Goal: Communication & Community: Answer question/provide support

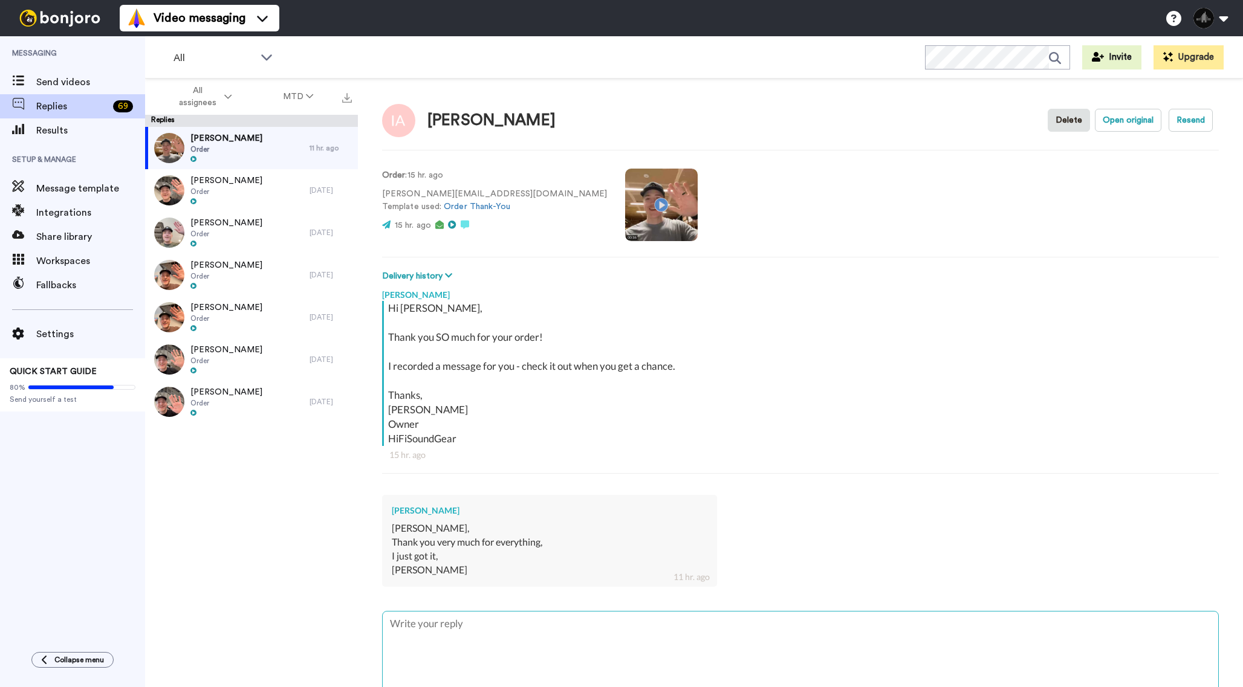
click at [473, 632] on textarea at bounding box center [800, 650] width 835 height 77
type textarea "E"
type textarea "x"
type textarea "Ex"
type textarea "x"
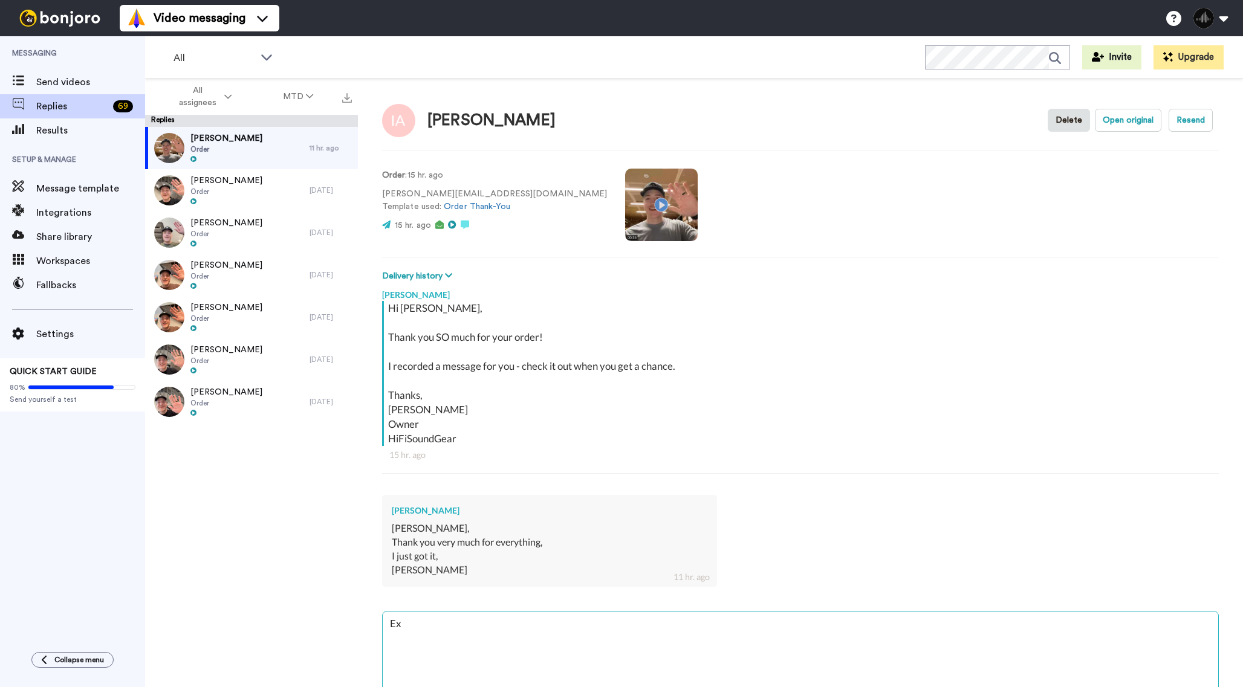
type textarea "Exc"
type textarea "x"
type textarea "Exce"
type textarea "x"
type textarea "Excel"
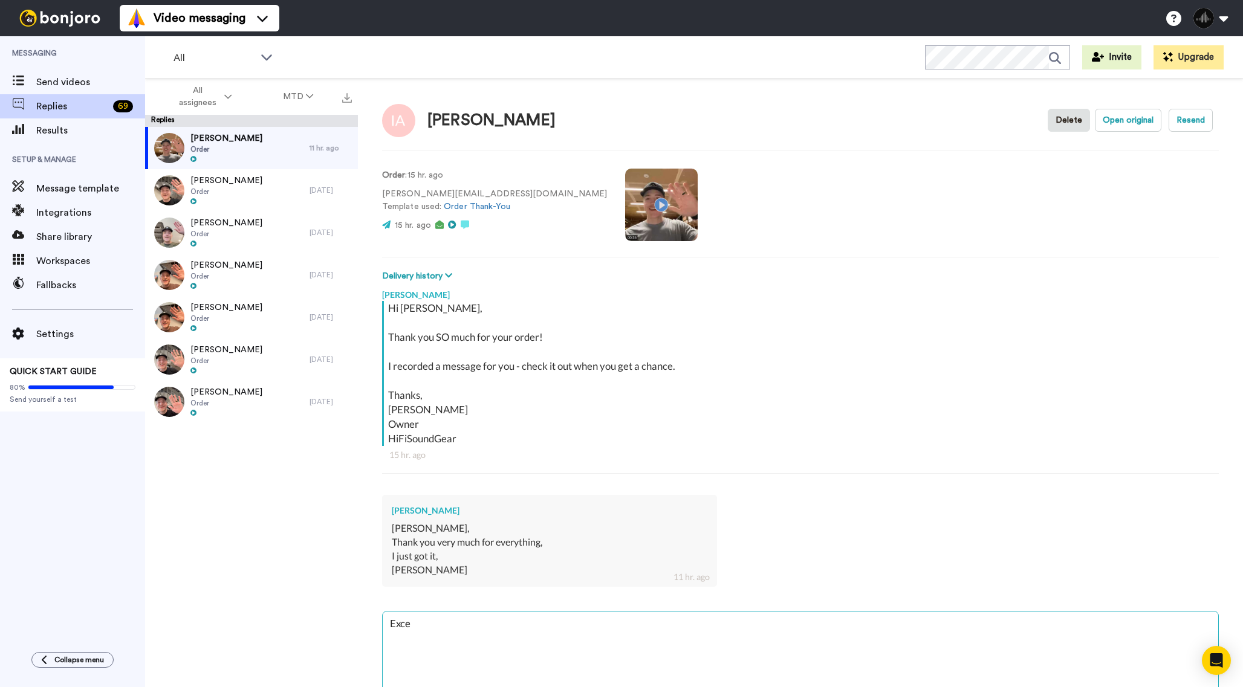
type textarea "x"
type textarea "Excell"
type textarea "x"
type textarea "Excelle"
type textarea "x"
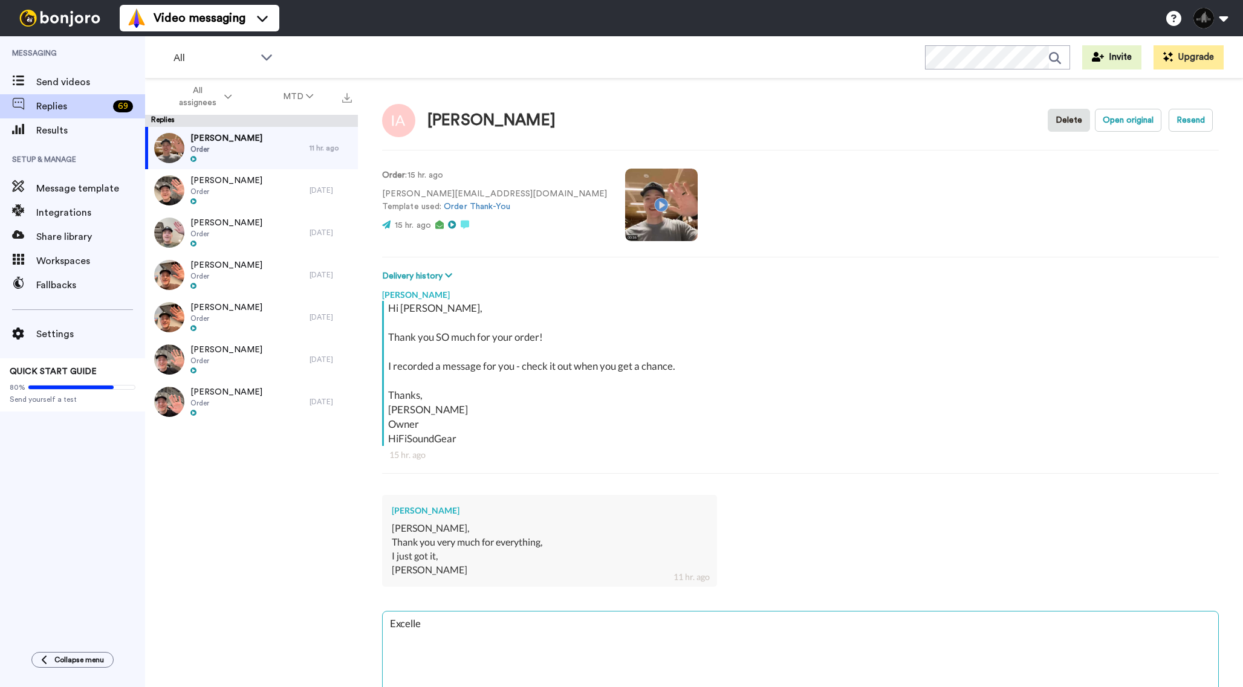
type textarea "Excellen"
type textarea "x"
type textarea "Excellent"
type textarea "x"
type textarea "Excellent!"
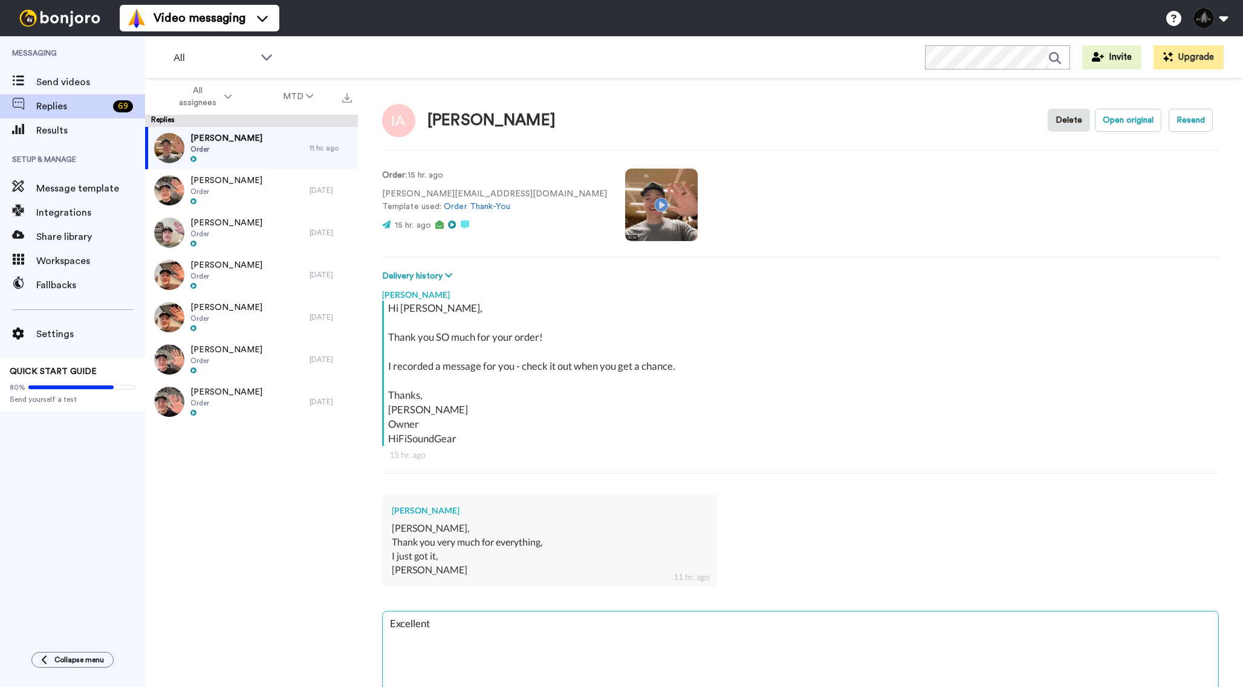
type textarea "x"
type textarea "Excellent!"
type textarea "x"
type textarea "Excellent! E"
type textarea "x"
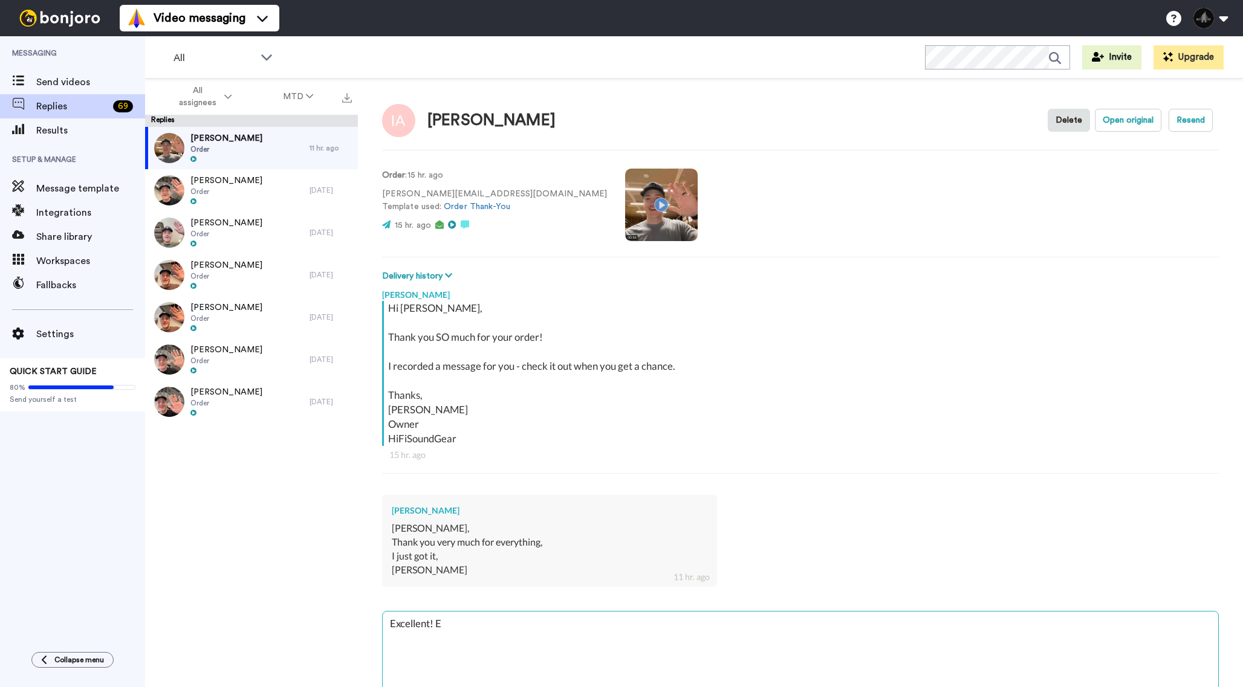
type textarea "Excellent! En"
type textarea "x"
type textarea "Excellent! Enj"
type textarea "x"
type textarea "Excellent! Enjo"
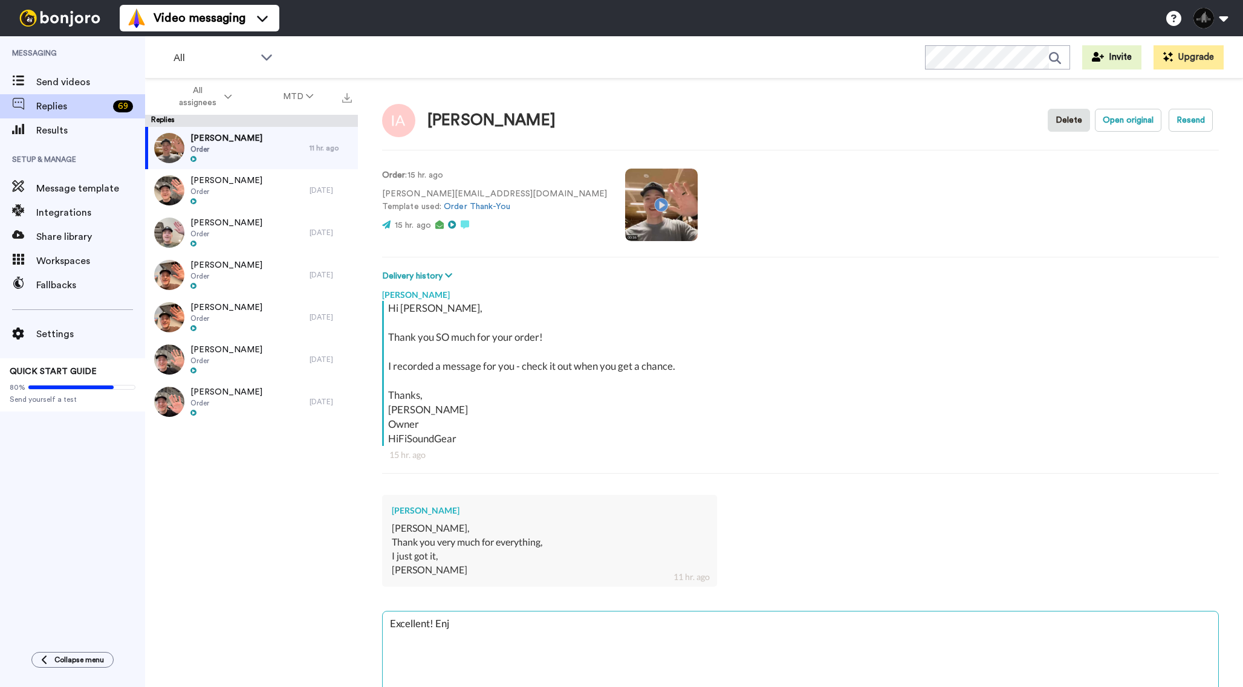
type textarea "x"
type textarea "Excellent! Enjoy"
type textarea "x"
type textarea "Excellent! Enjoy"
type textarea "x"
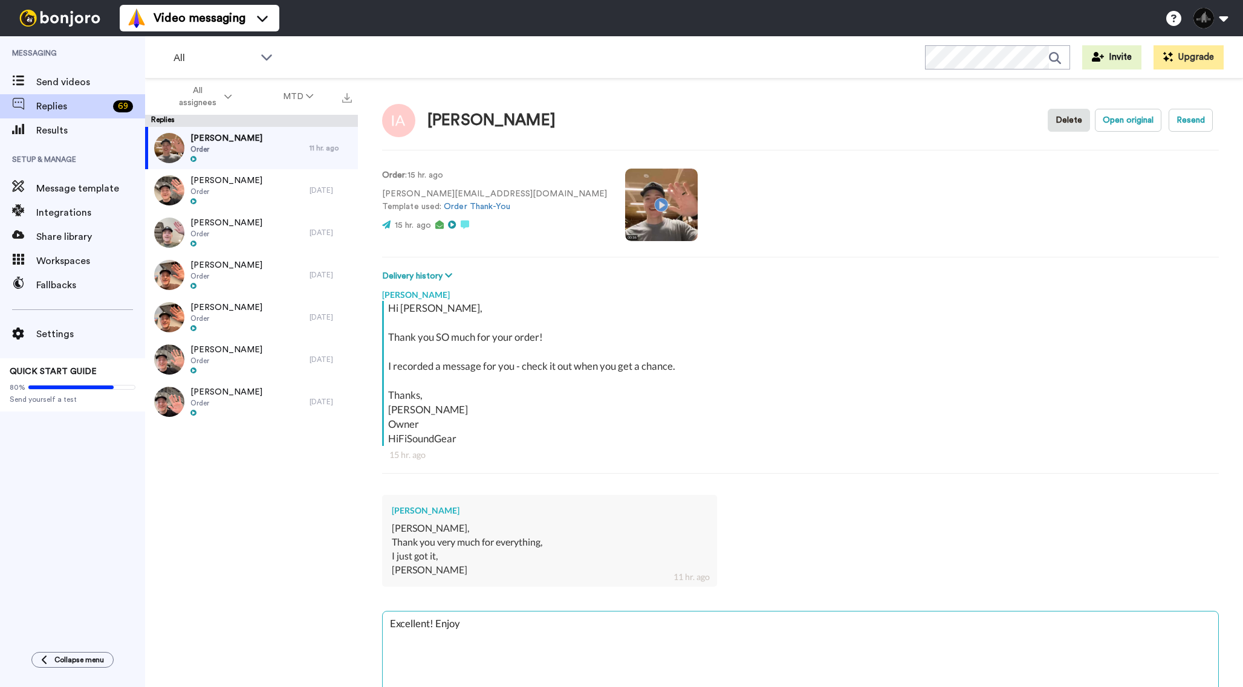
type textarea "Excellent! Enjoy y"
type textarea "x"
type textarea "Excellent! Enjoy yo"
type textarea "x"
type textarea "Excellent! Enjoy you"
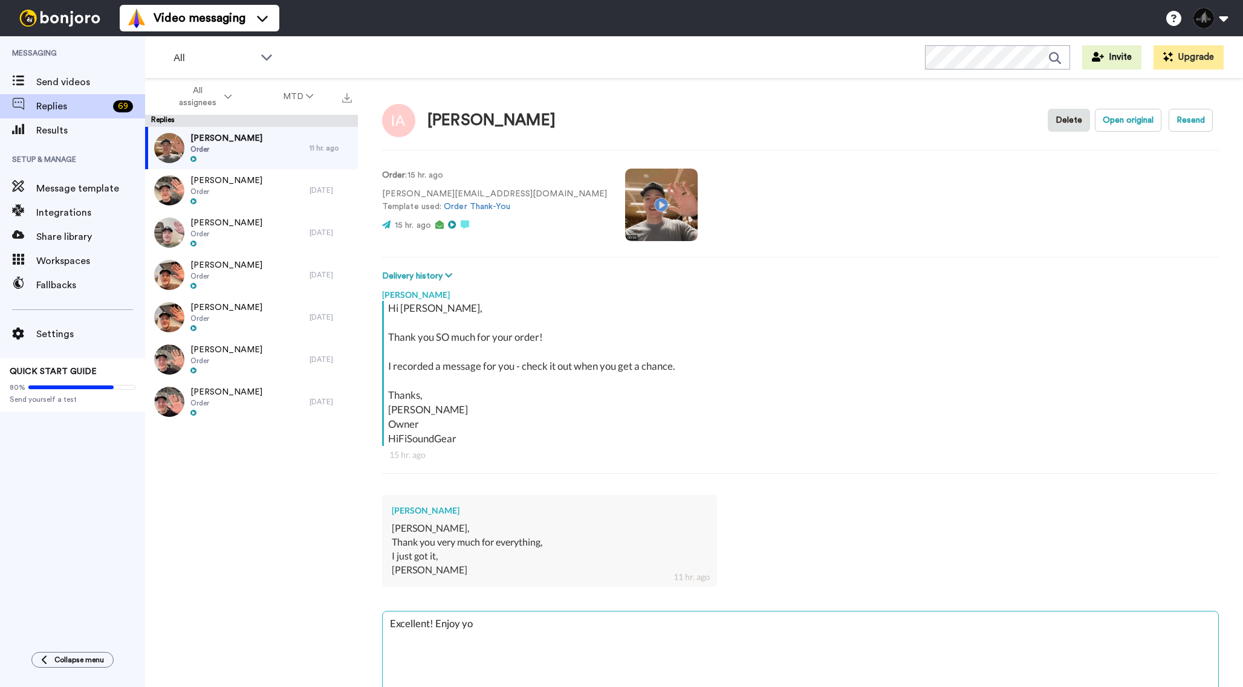
type textarea "x"
type textarea "Excellent! Enjoy your"
type textarea "x"
type textarea "Excellent! Enjoy your"
type textarea "x"
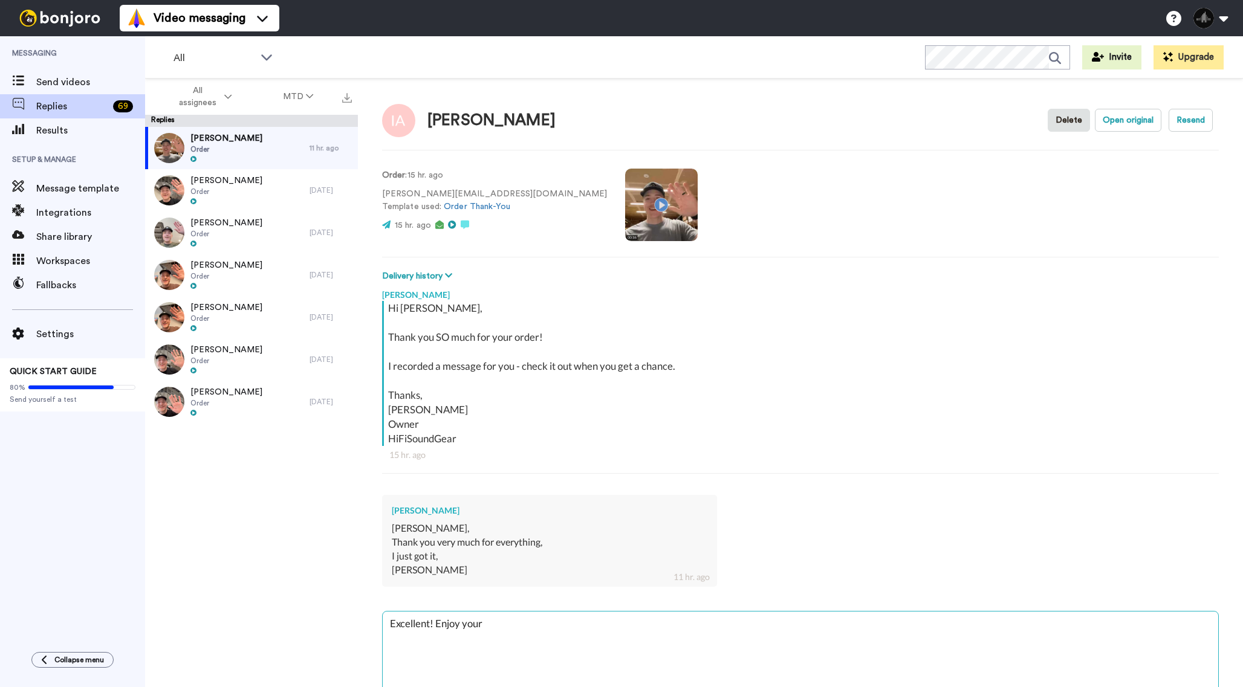
type textarea "Excellent! Enjoy your t"
type textarea "x"
type textarea "Excellent! Enjoy your tr"
type textarea "x"
type textarea "Excellent! Enjoy your tri"
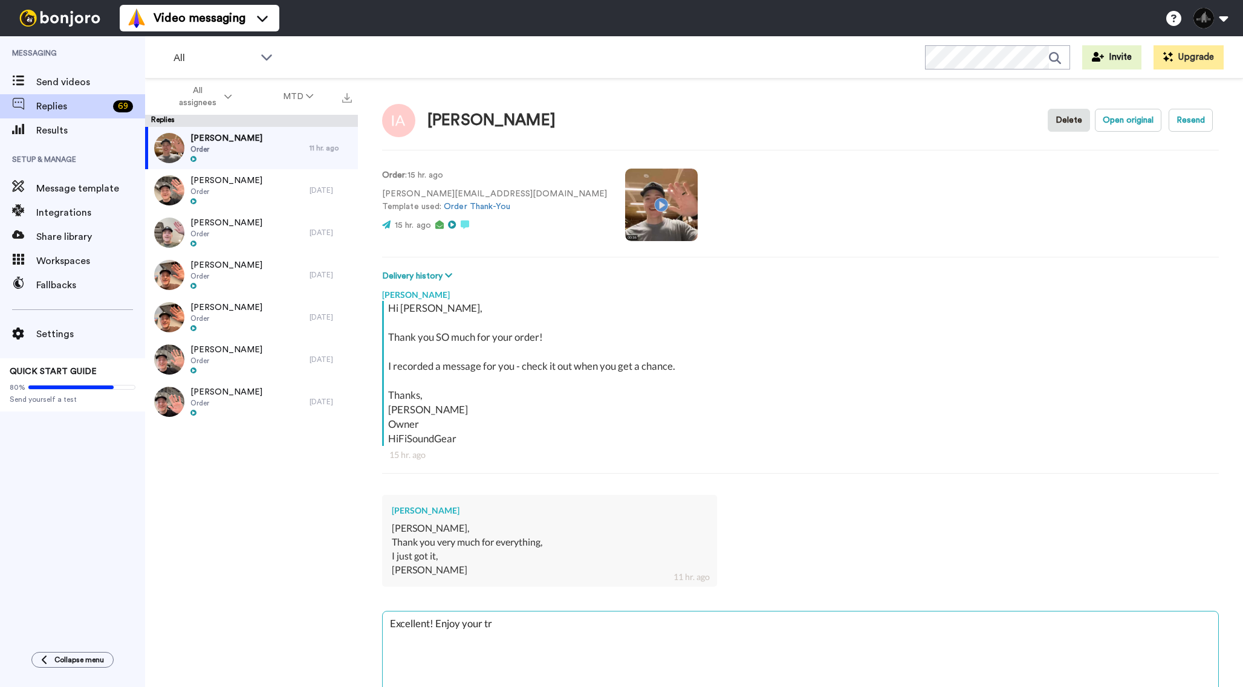
type textarea "x"
type textarea "Excellent! Enjoy your trip"
type textarea "x"
type textarea "Excellent! Enjoy your trip!"
type textarea "x"
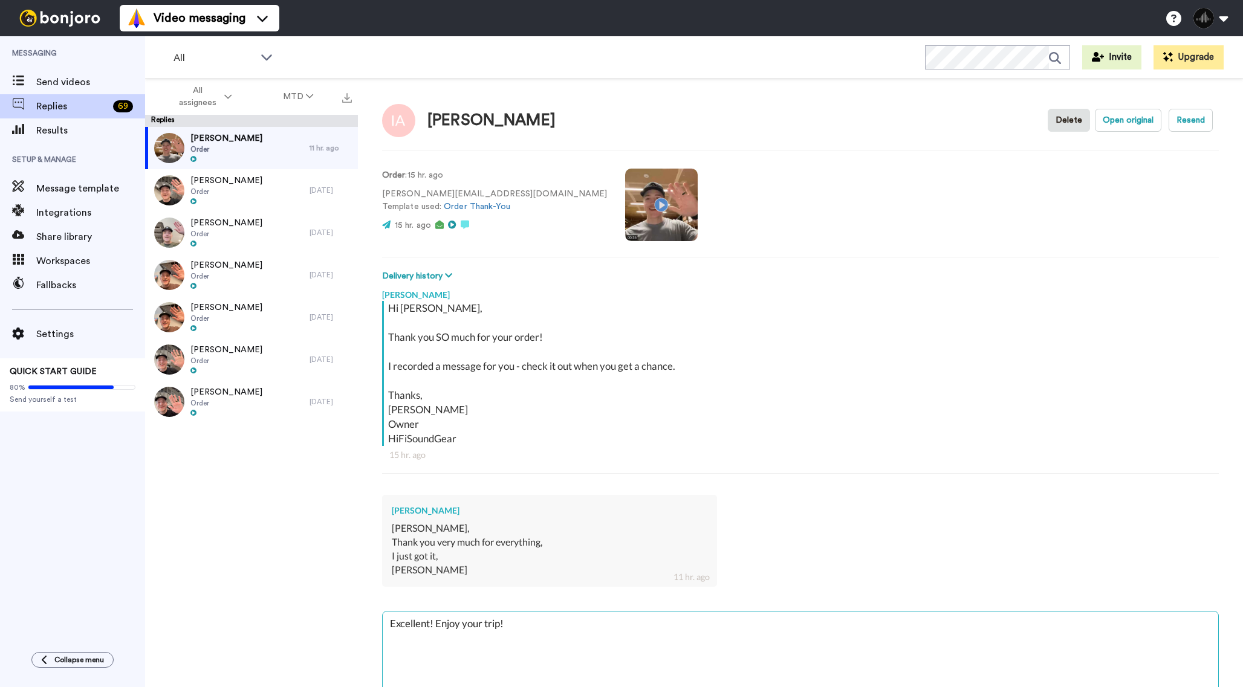
type textarea "Excellent! Enjoy your trip!!"
type textarea "x"
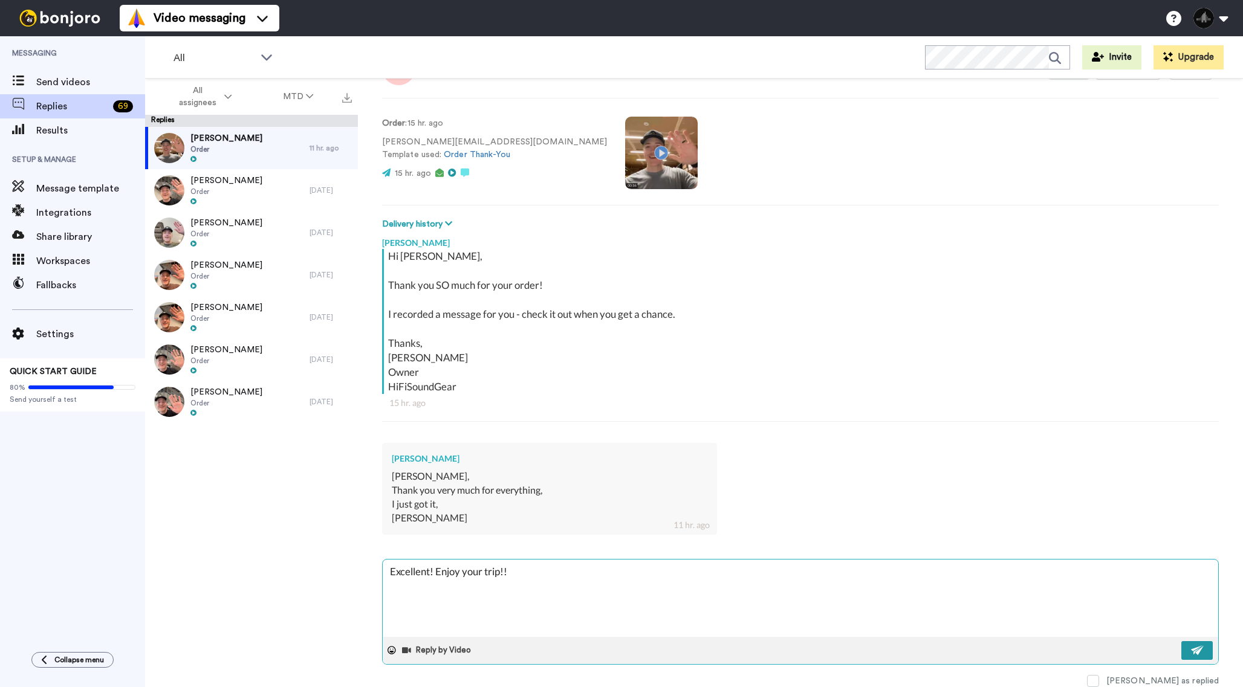
type textarea "Excellent! Enjoy your trip!!"
click at [1191, 644] on button at bounding box center [1196, 650] width 31 height 19
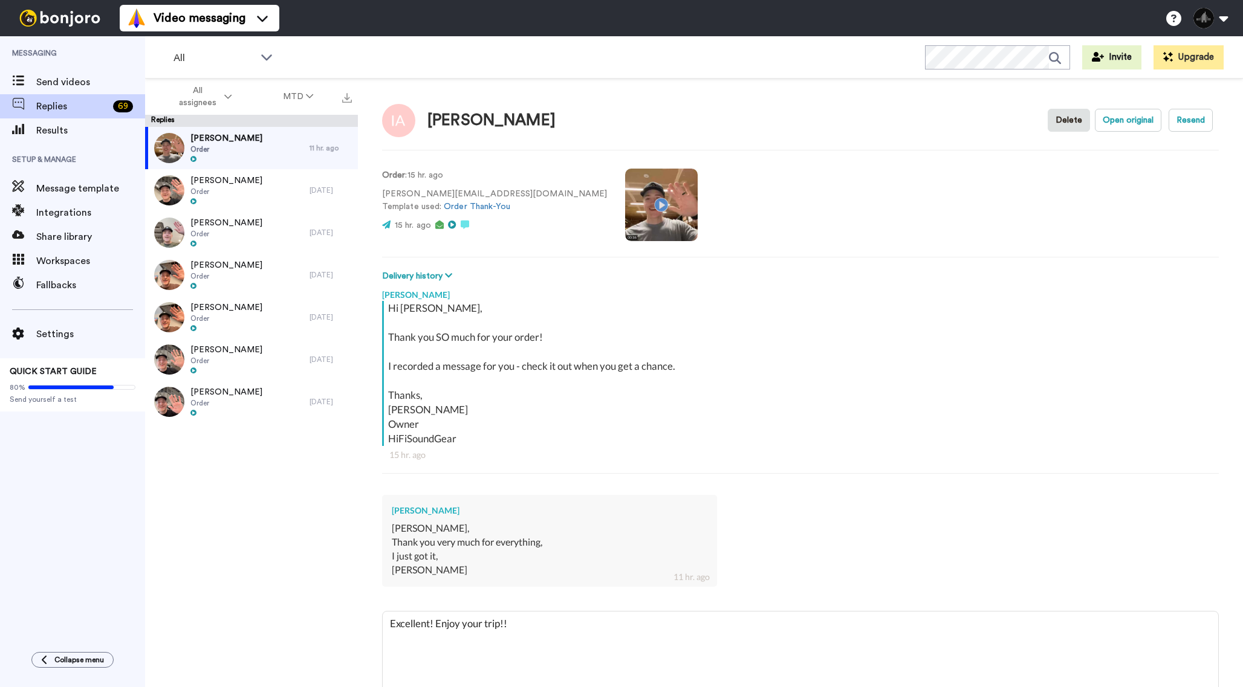
type textarea "x"
